Goal: Transaction & Acquisition: Purchase product/service

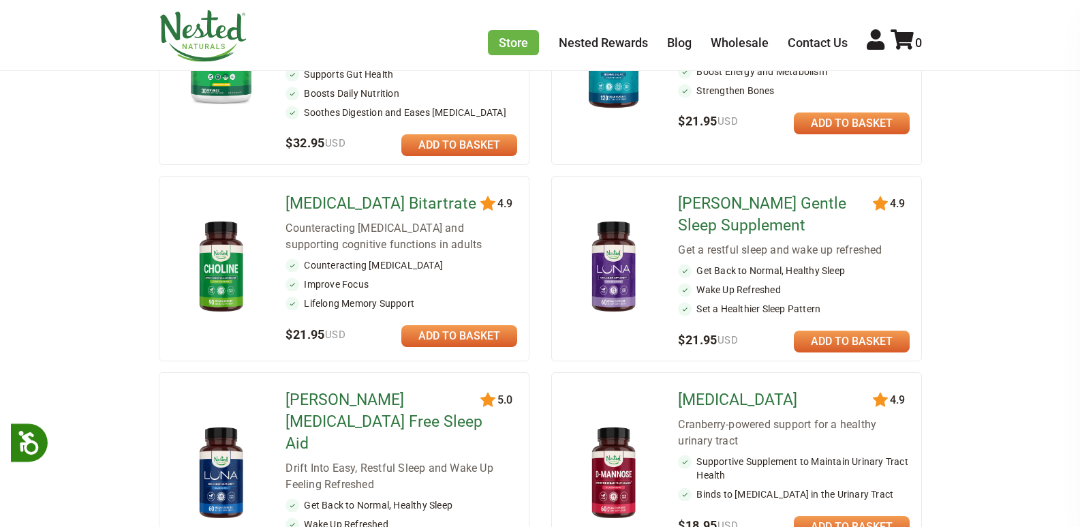
click at [465, 143] on link at bounding box center [459, 145] width 116 height 22
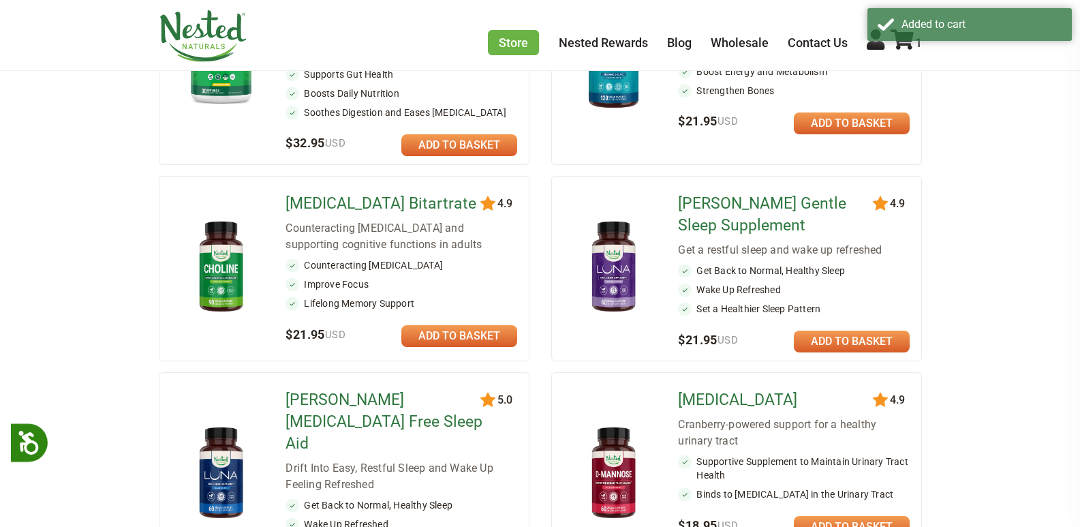
click at [469, 153] on link at bounding box center [459, 145] width 116 height 22
click at [470, 153] on link at bounding box center [459, 145] width 116 height 22
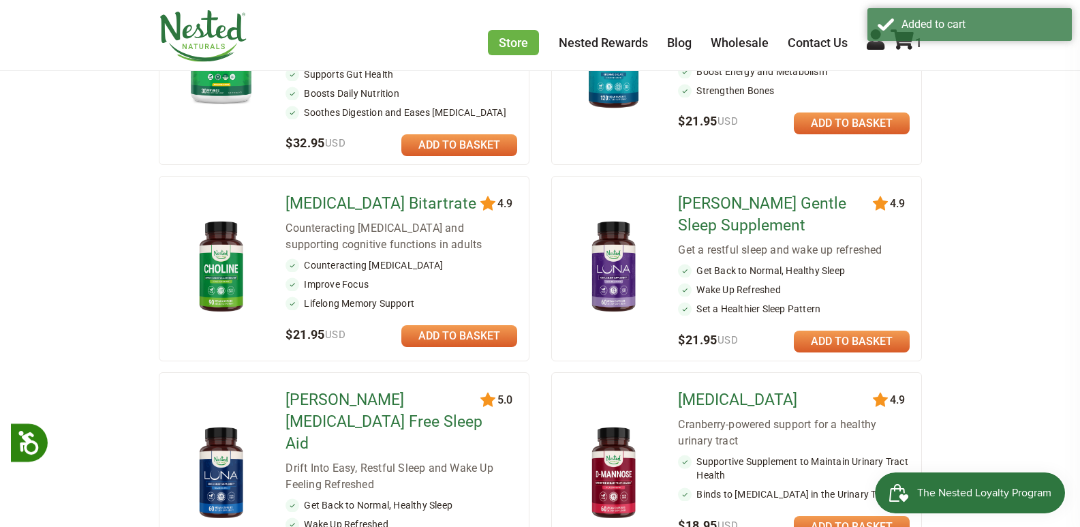
click at [470, 153] on link at bounding box center [459, 145] width 116 height 22
click at [470, 152] on link at bounding box center [459, 145] width 116 height 22
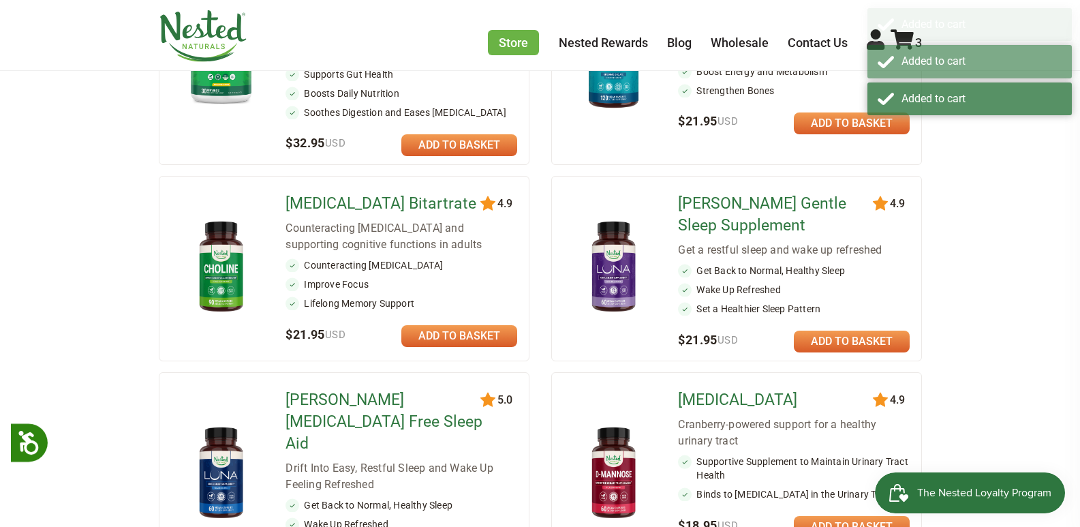
click at [470, 152] on link at bounding box center [459, 145] width 116 height 22
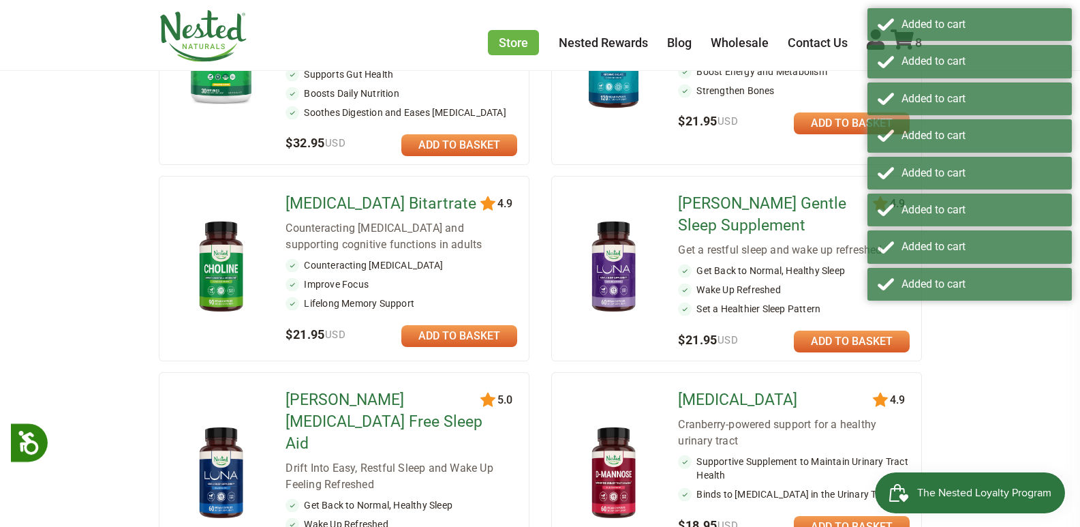
click at [912, 42] on div "Added to cart Added to cart Added to cart Added to cart Added to cart Added to …" at bounding box center [969, 156] width 204 height 296
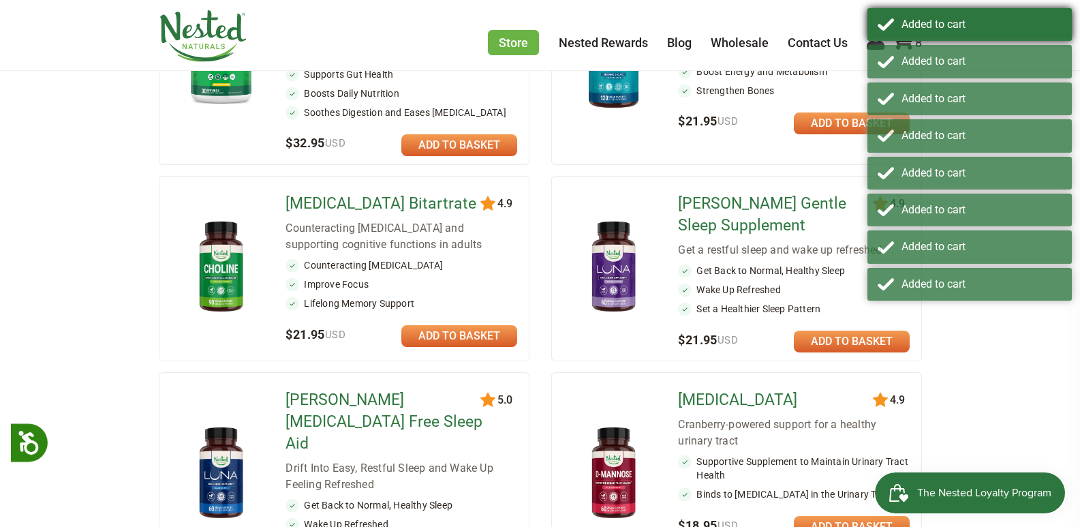
click at [906, 29] on div "Added to cart" at bounding box center [981, 24] width 160 height 12
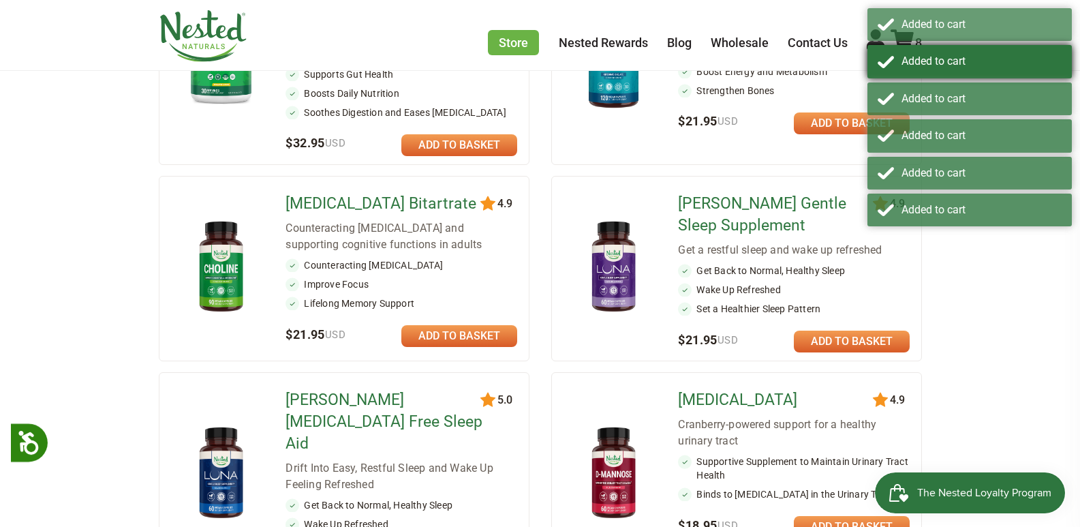
click at [900, 51] on div "Added to cart" at bounding box center [969, 61] width 204 height 33
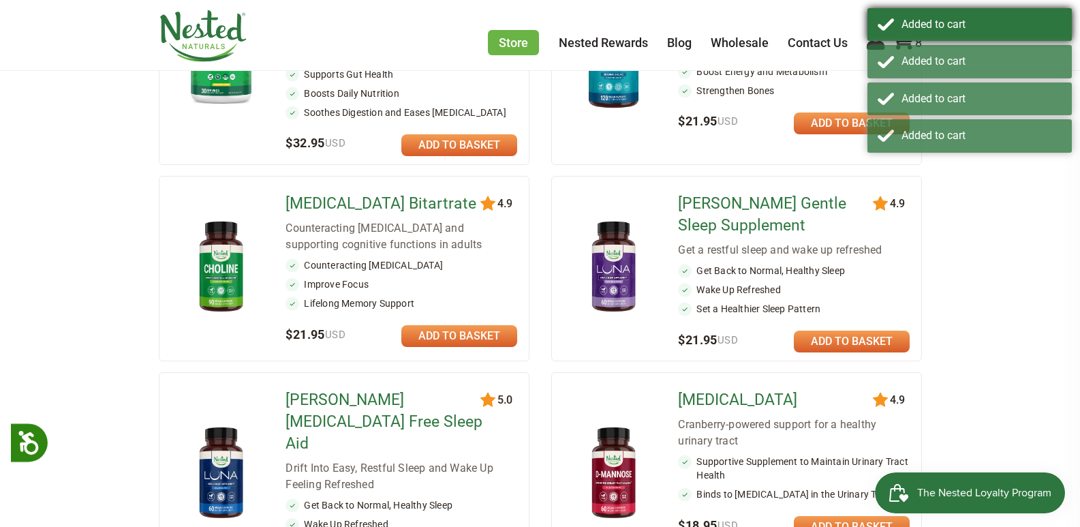
click at [908, 39] on div "Added to cart" at bounding box center [969, 24] width 204 height 33
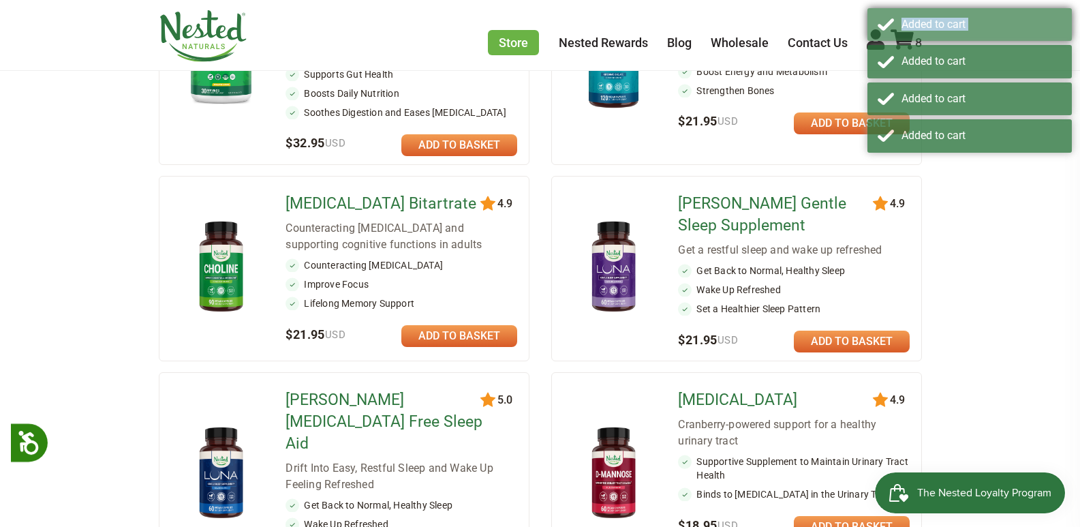
click at [908, 39] on div "Added to cart" at bounding box center [969, 24] width 204 height 33
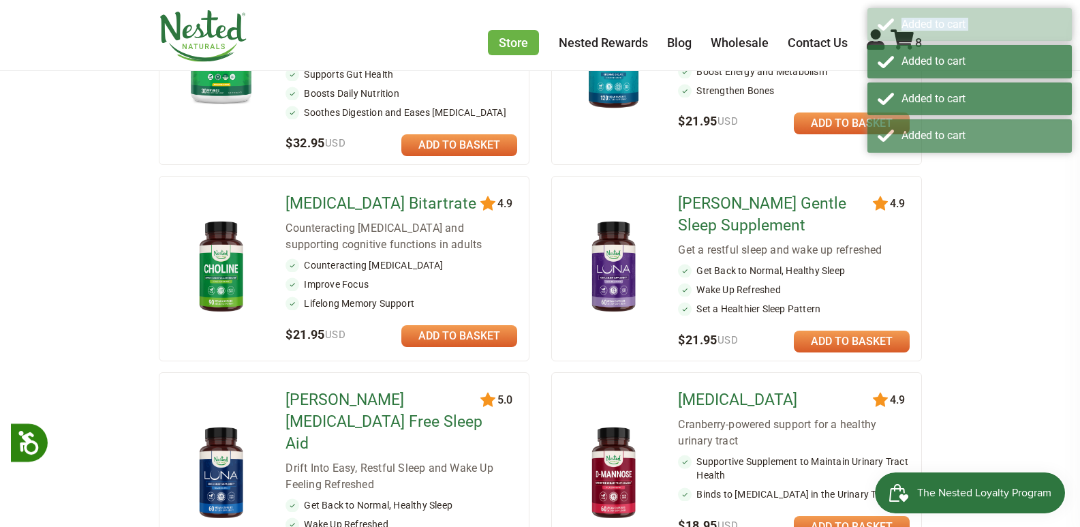
click at [908, 39] on div "Added to cart" at bounding box center [969, 24] width 204 height 33
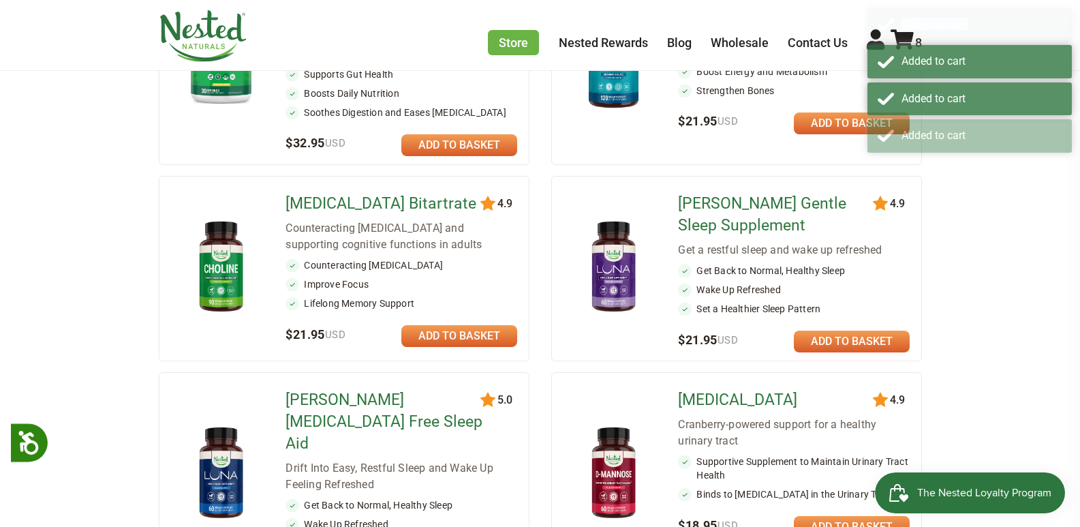
click at [908, 39] on div "Added to cart" at bounding box center [969, 24] width 204 height 33
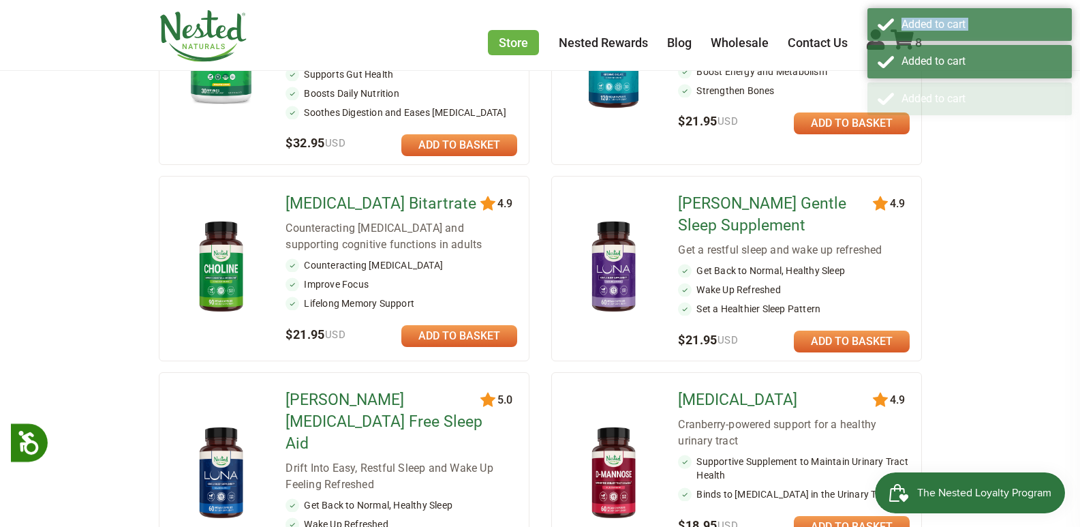
click at [908, 39] on div "Added to cart" at bounding box center [969, 24] width 204 height 33
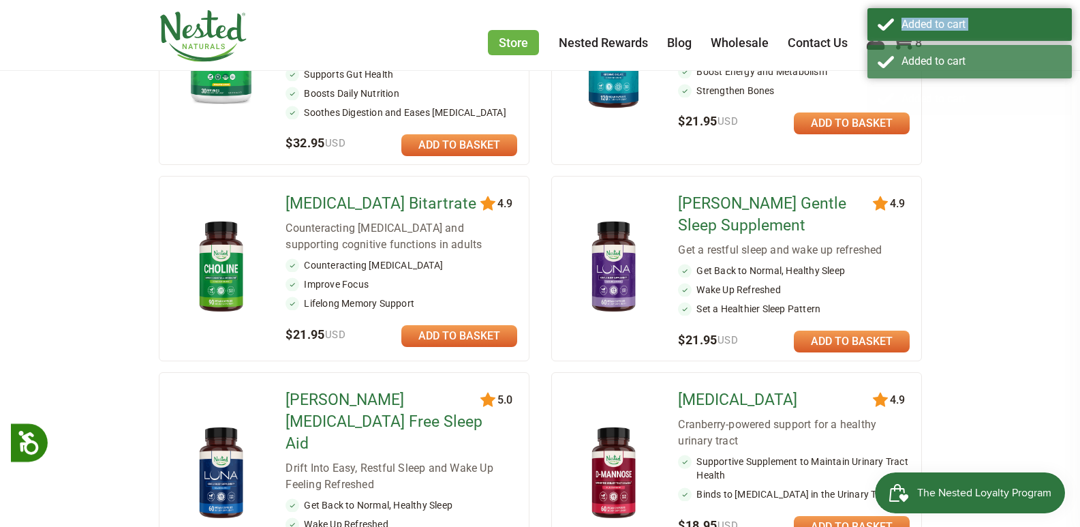
click at [908, 39] on div "Added to cart" at bounding box center [969, 24] width 204 height 33
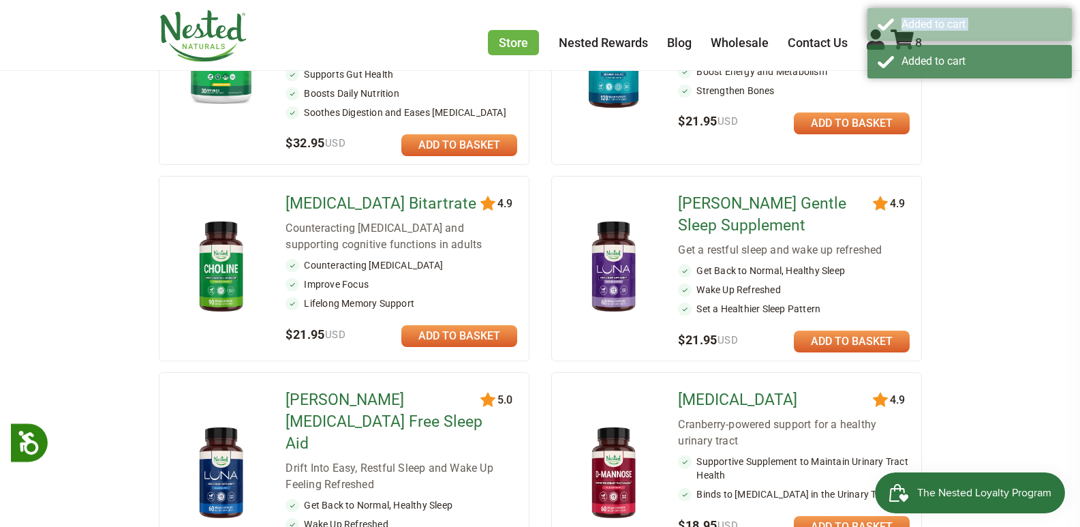
click at [908, 40] on div "Added to cart" at bounding box center [969, 24] width 204 height 33
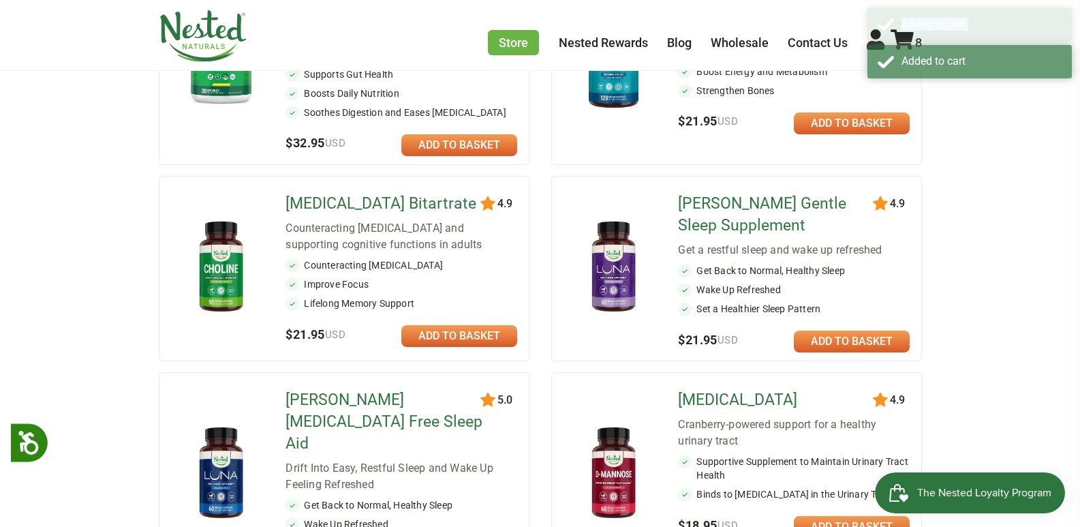
click at [908, 40] on div "Added to cart" at bounding box center [969, 24] width 204 height 33
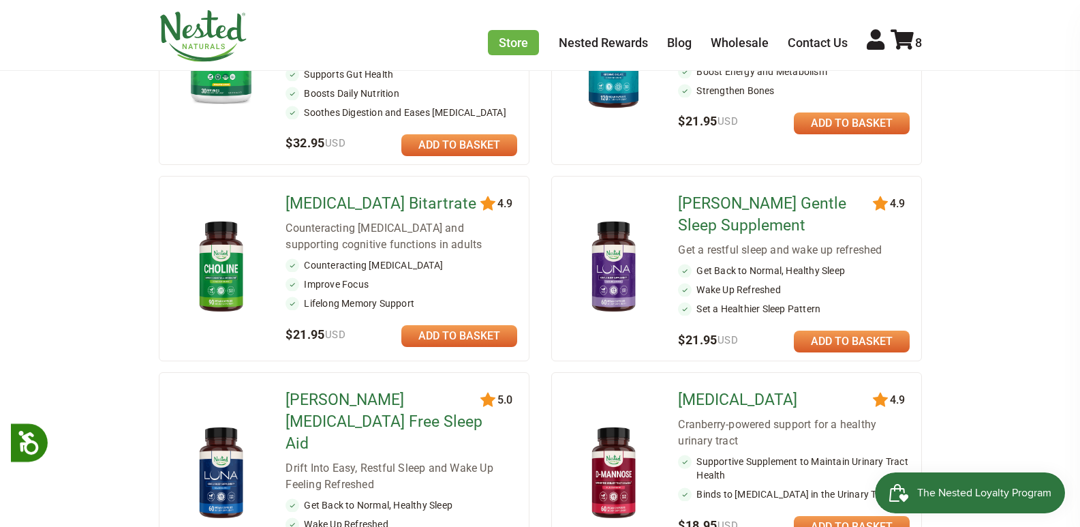
click at [908, 40] on icon at bounding box center [902, 39] width 23 height 20
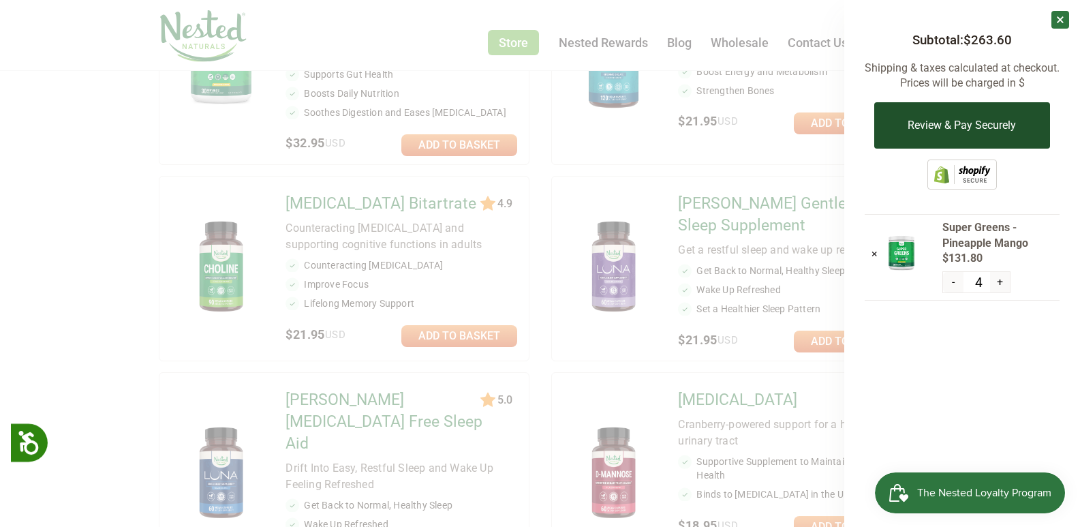
click at [972, 110] on button "Review & Pay Securely" at bounding box center [961, 125] width 175 height 46
click at [969, 122] on button "Review & Pay Securely" at bounding box center [961, 125] width 175 height 46
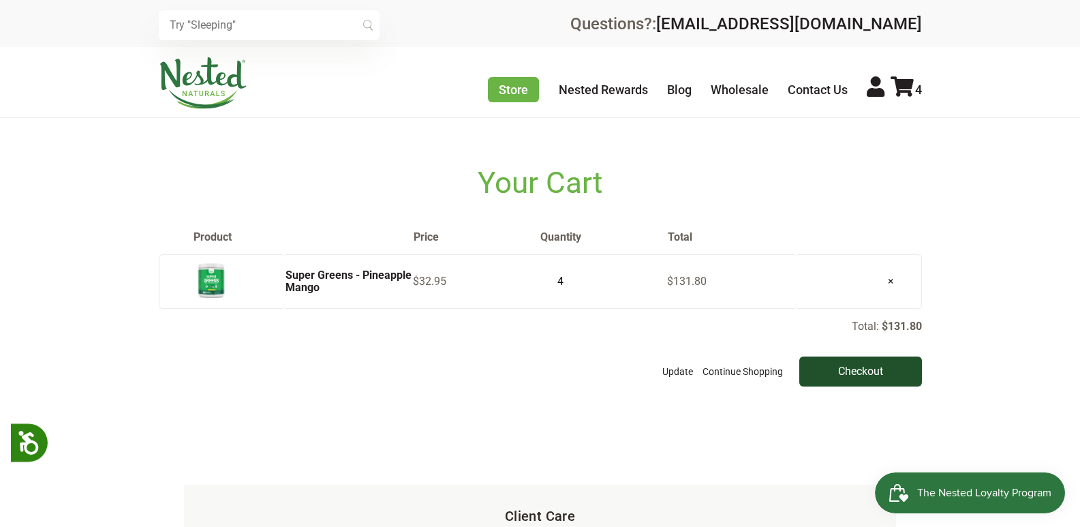
click at [830, 374] on input "Checkout" at bounding box center [860, 371] width 123 height 30
click at [845, 384] on input "Checkout" at bounding box center [860, 371] width 123 height 30
click at [844, 384] on input "Checkout" at bounding box center [860, 371] width 123 height 30
click at [860, 380] on input "Checkout" at bounding box center [860, 371] width 123 height 30
click at [894, 362] on input "Checkout" at bounding box center [860, 371] width 123 height 30
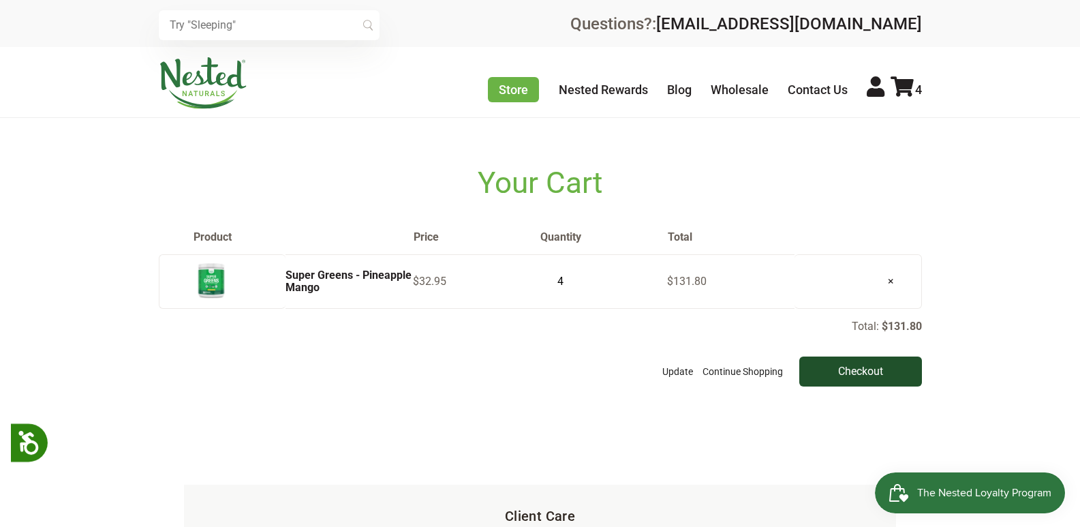
click at [888, 371] on input "Checkout" at bounding box center [860, 371] width 123 height 30
click at [888, 372] on input "Checkout" at bounding box center [860, 371] width 123 height 30
